Goal: Transaction & Acquisition: Purchase product/service

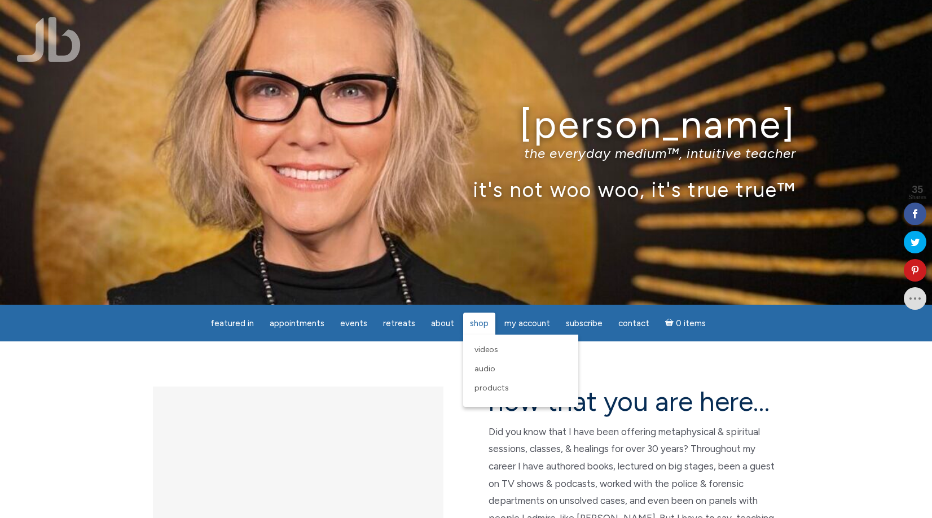
click at [476, 325] on span "Shop" at bounding box center [479, 323] width 19 height 10
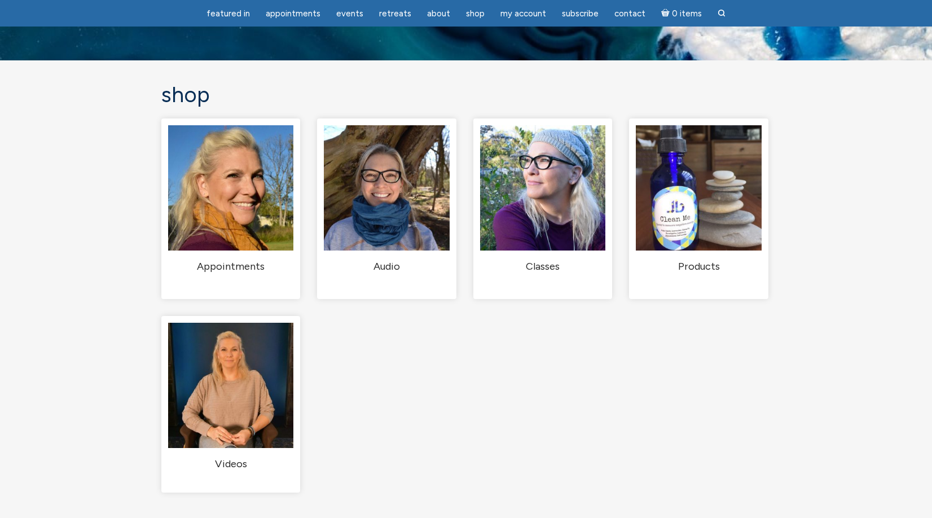
scroll to position [56, 0]
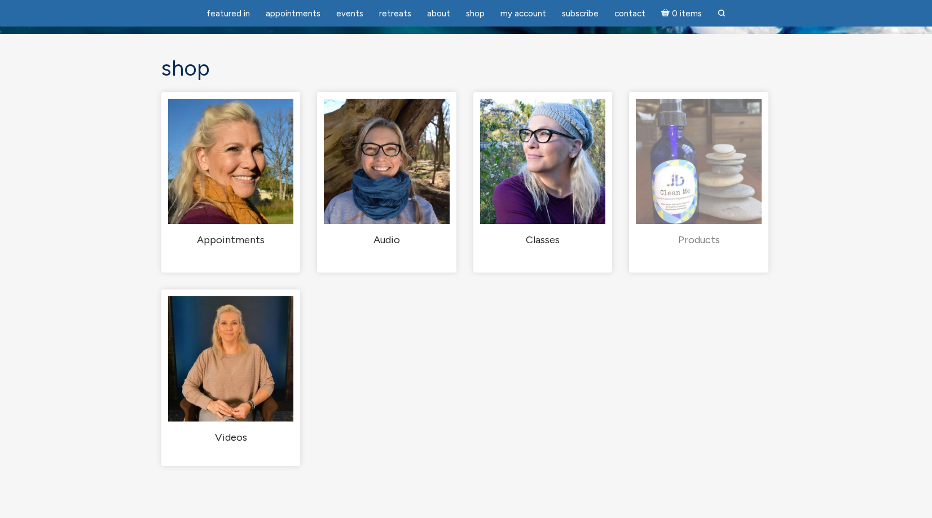
click at [669, 203] on img "Visit product category Products" at bounding box center [698, 161] width 125 height 125
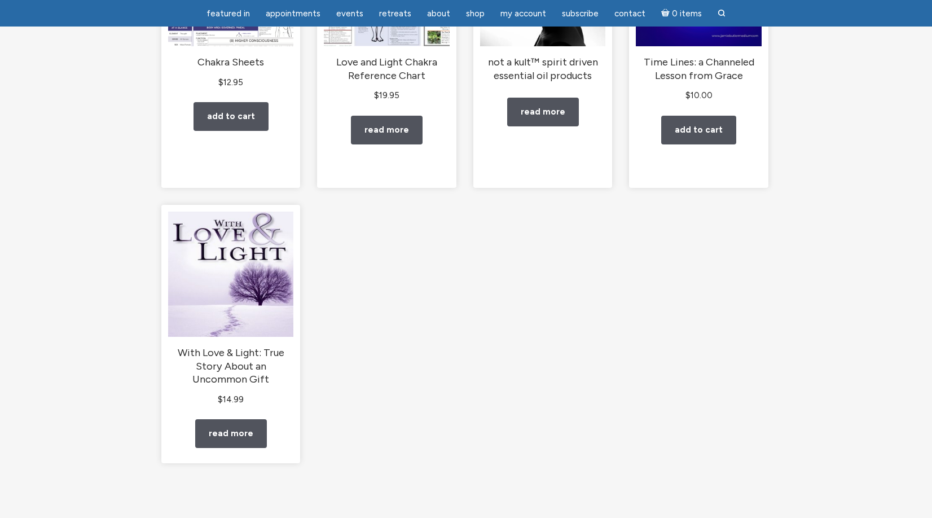
scroll to position [308, 0]
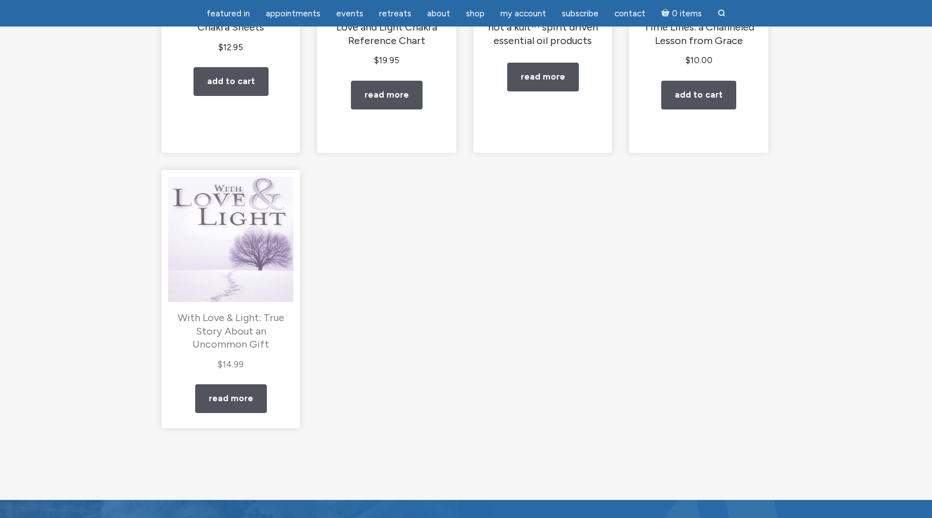
click at [232, 262] on img "main" at bounding box center [230, 239] width 125 height 125
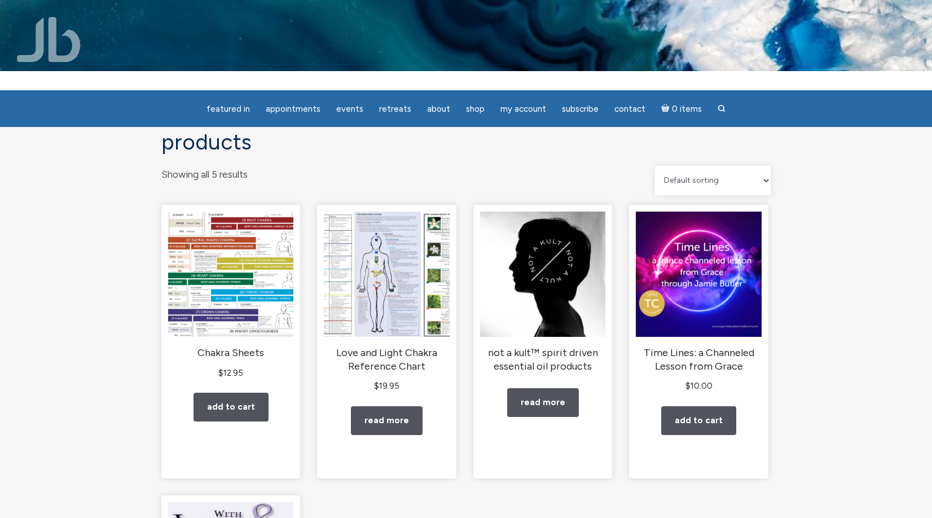
scroll to position [0, 0]
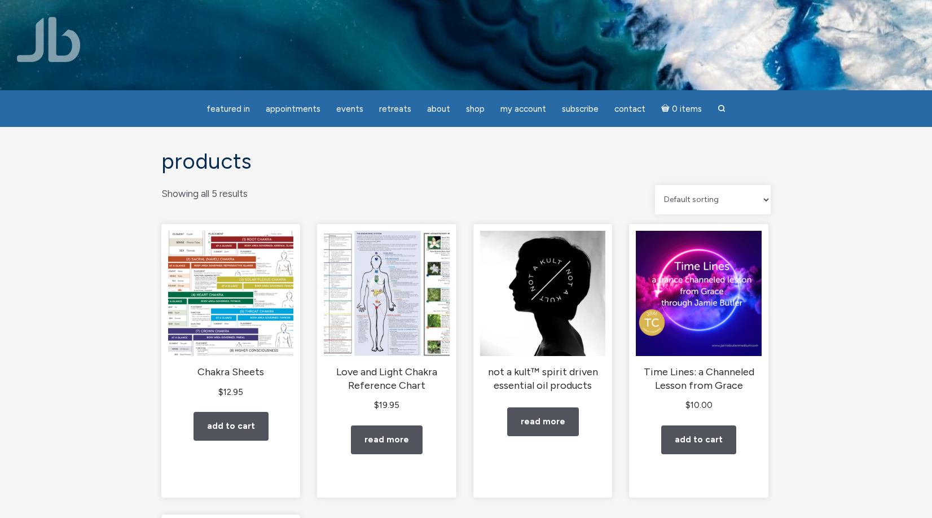
click at [58, 49] on img at bounding box center [49, 39] width 64 height 45
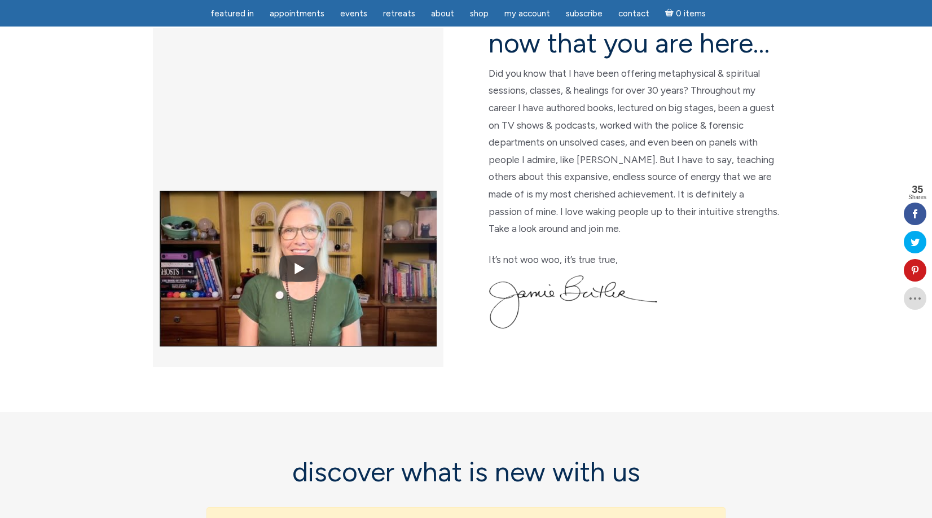
scroll to position [307, 0]
